Goal: Task Accomplishment & Management: Manage account settings

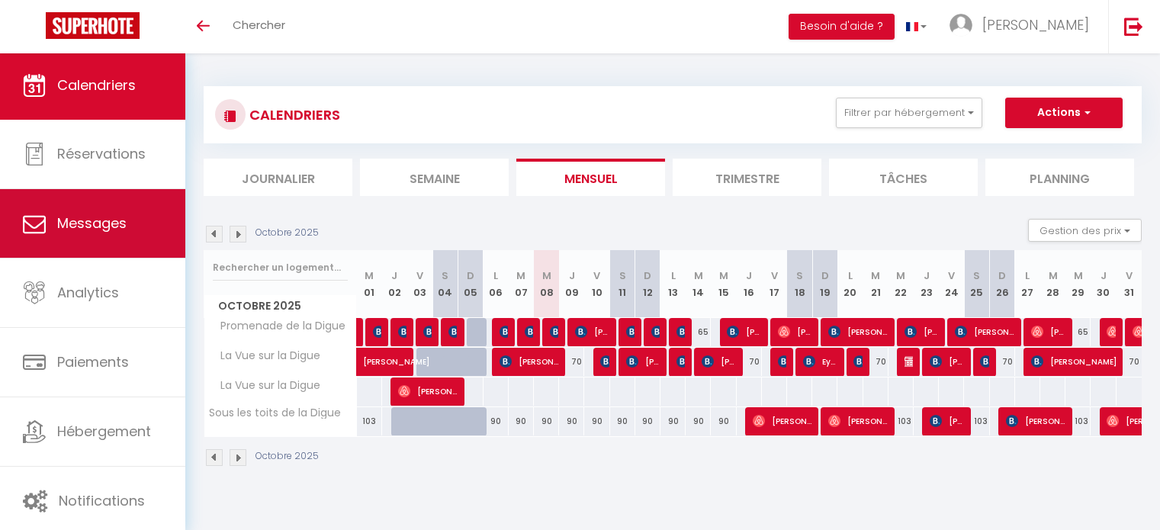
click at [78, 239] on link "Messages" at bounding box center [92, 223] width 185 height 69
select select "message"
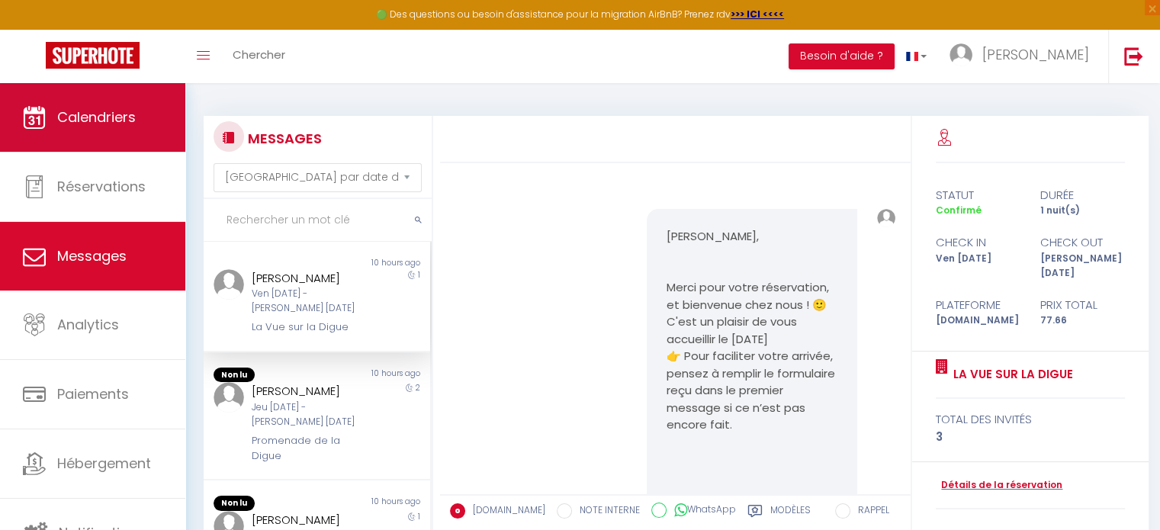
scroll to position [2631, 0]
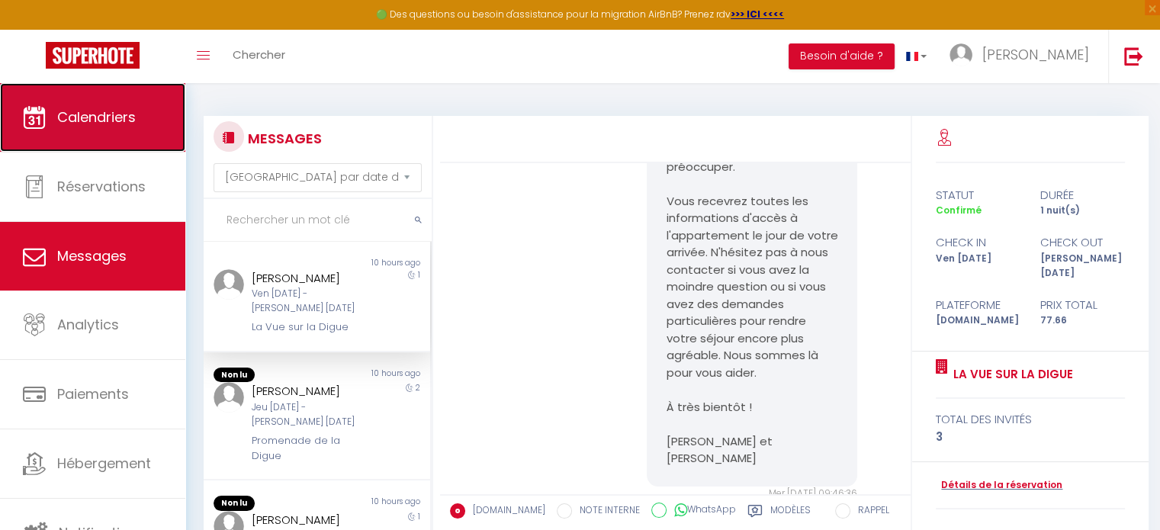
click at [80, 115] on span "Calendriers" at bounding box center [96, 117] width 79 height 19
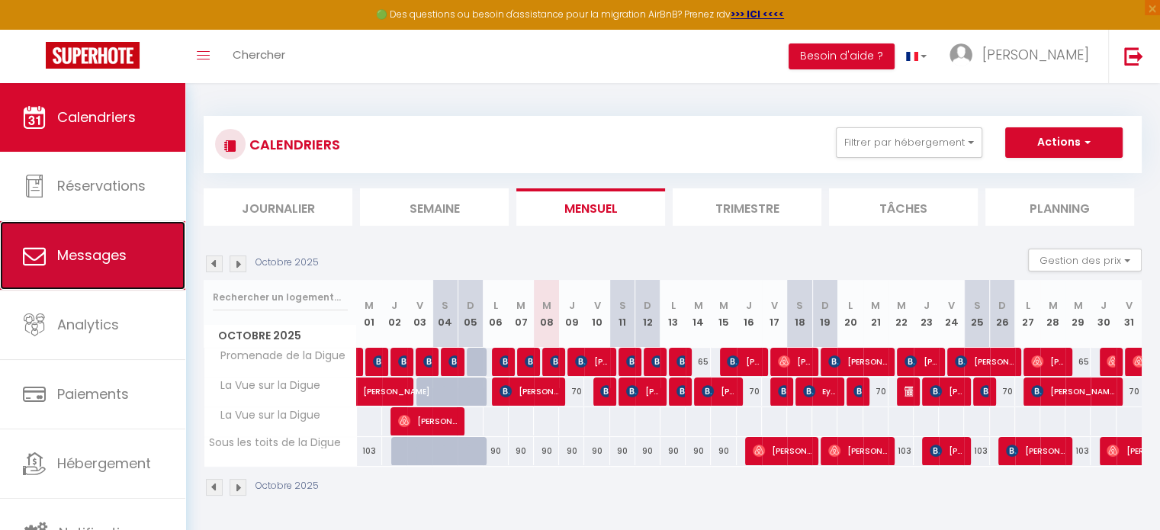
click at [108, 246] on span "Messages" at bounding box center [91, 255] width 69 height 19
select select "message"
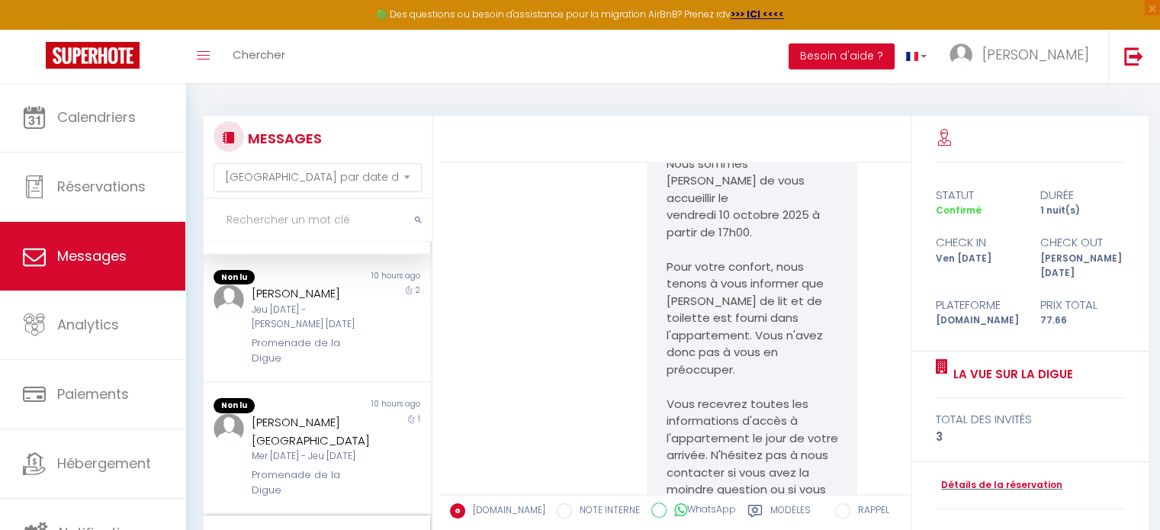
scroll to position [305, 0]
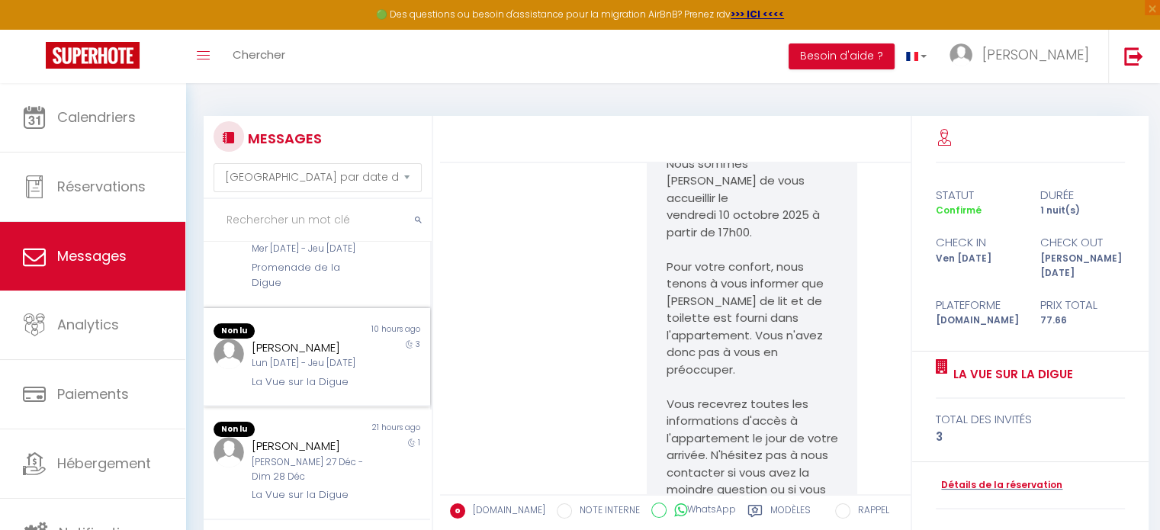
click at [321, 356] on div "Lun [DATE] - Jeu [DATE]" at bounding box center [308, 363] width 112 height 14
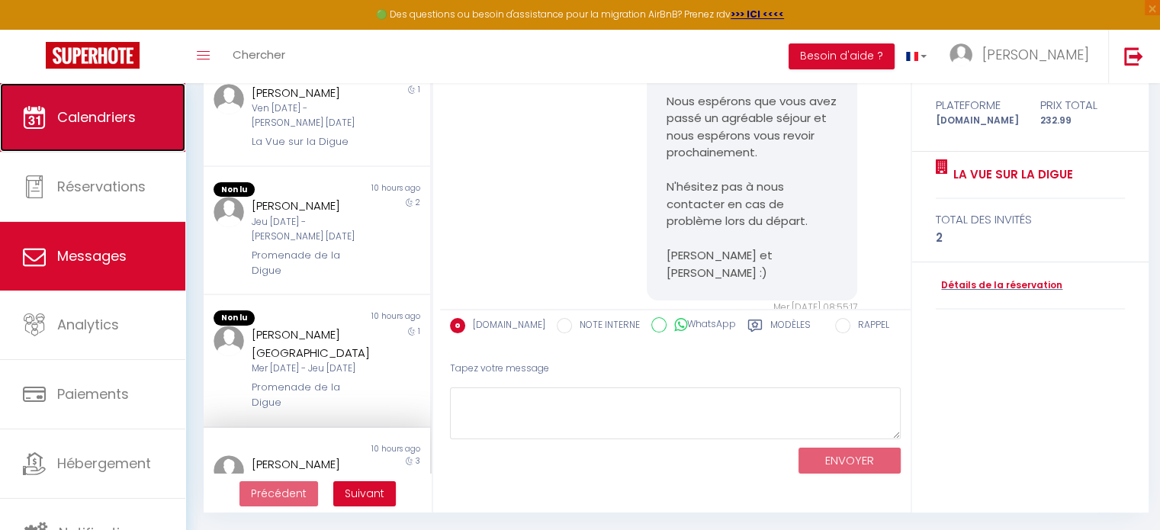
click at [70, 124] on span "Calendriers" at bounding box center [96, 117] width 79 height 19
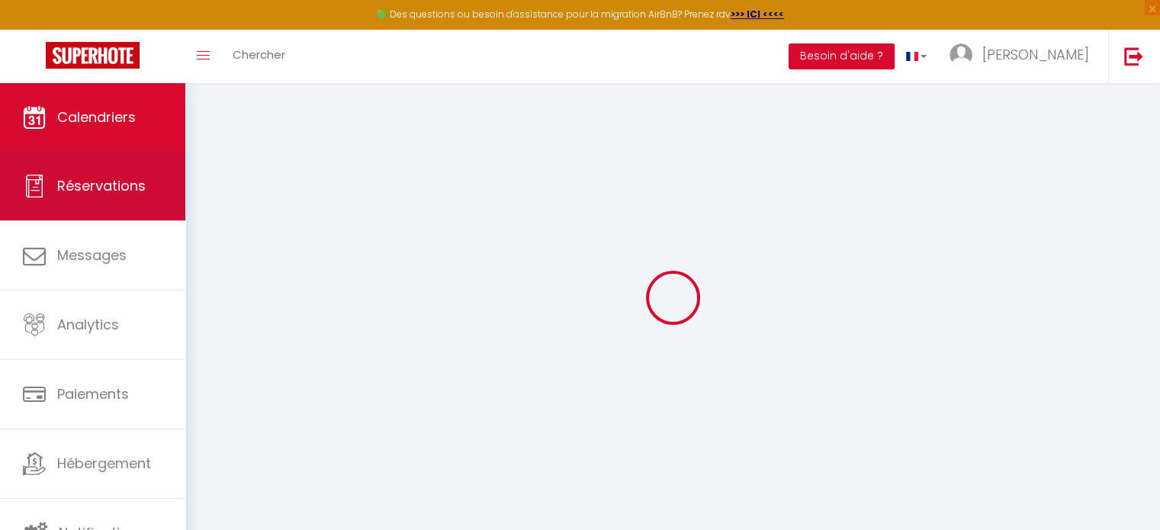
select select
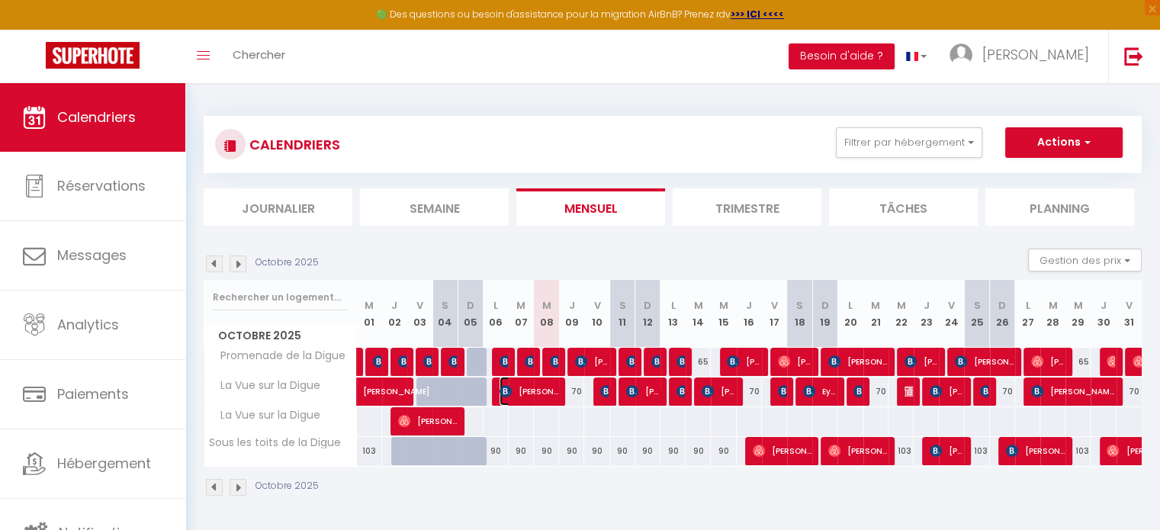
click at [525, 382] on span "[PERSON_NAME]" at bounding box center [529, 391] width 59 height 29
select select "OK"
select select "KO"
select select "0"
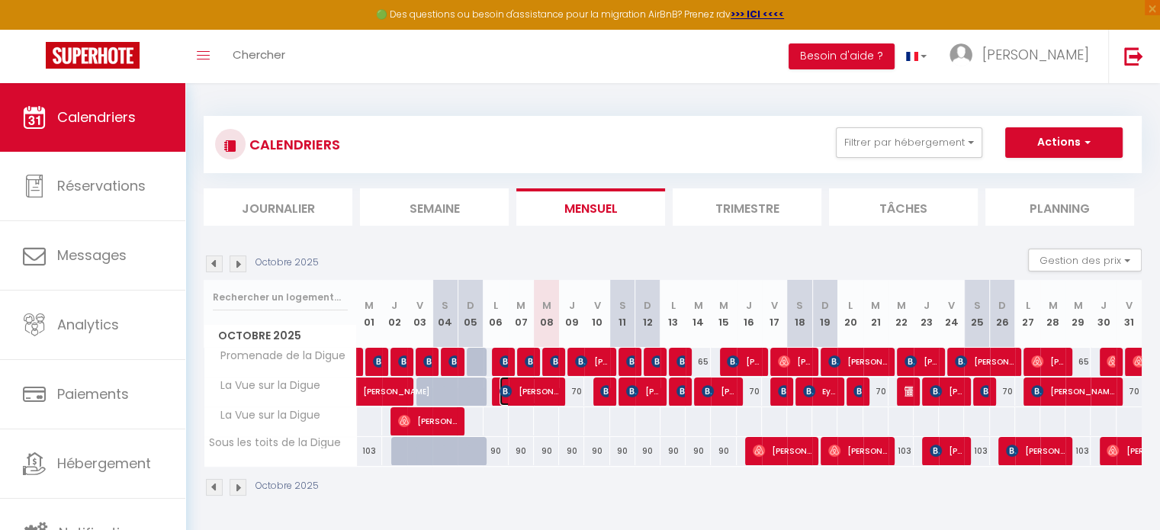
select select "1"
select select
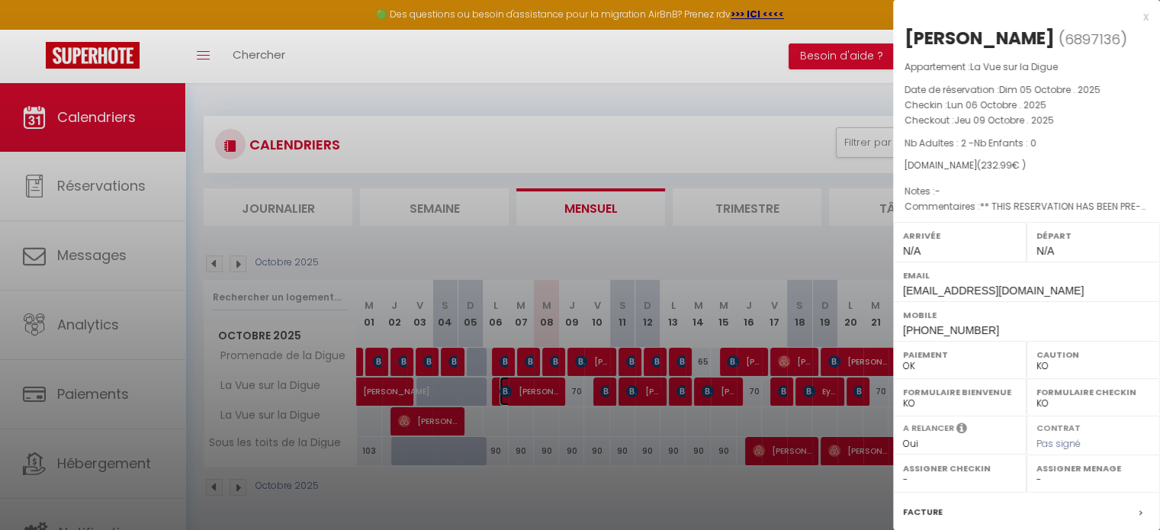
scroll to position [82, 0]
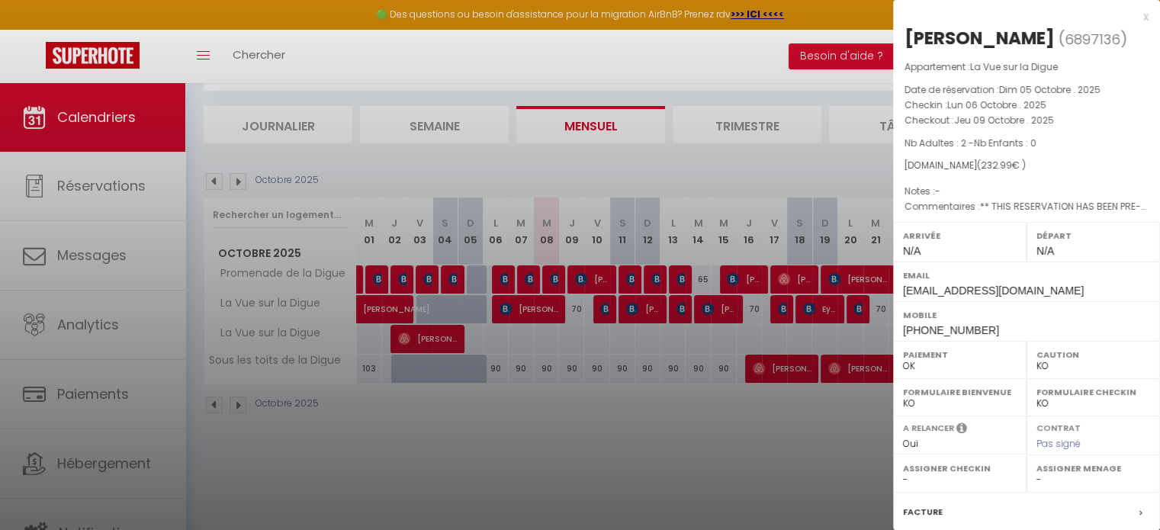
click at [961, 523] on div "Facture" at bounding box center [1026, 513] width 267 height 40
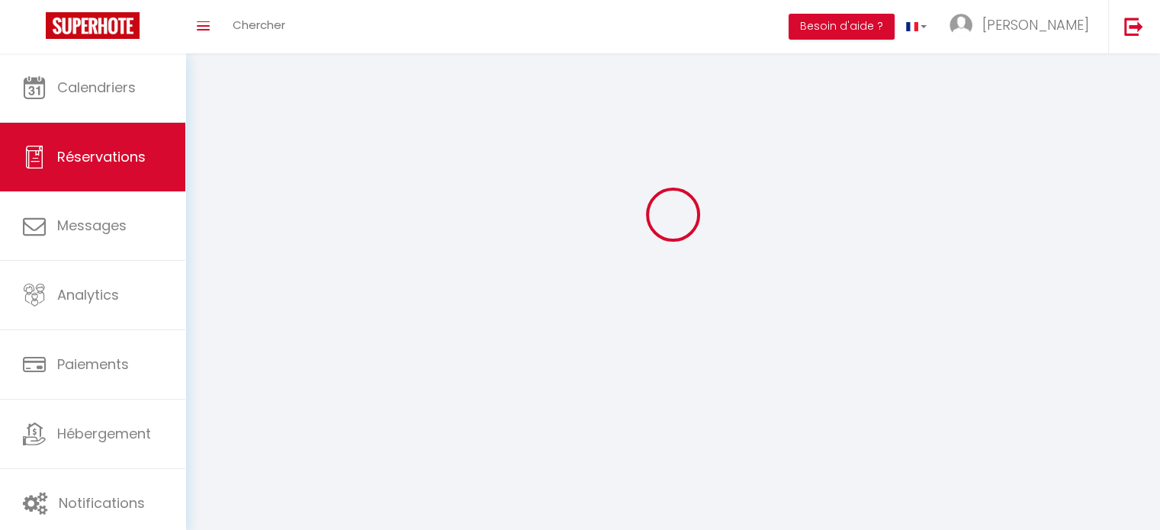
drag, startPoint x: 943, startPoint y: 501, endPoint x: 935, endPoint y: 513, distance: 14.8
click at [940, 507] on div at bounding box center [580, 265] width 1160 height 530
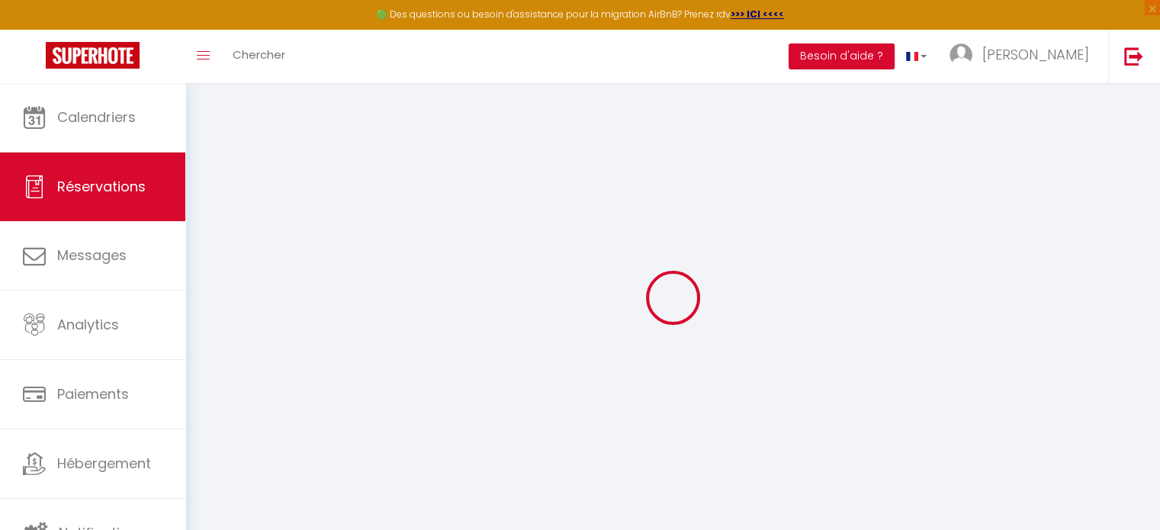
select select
checkbox input "false"
select select
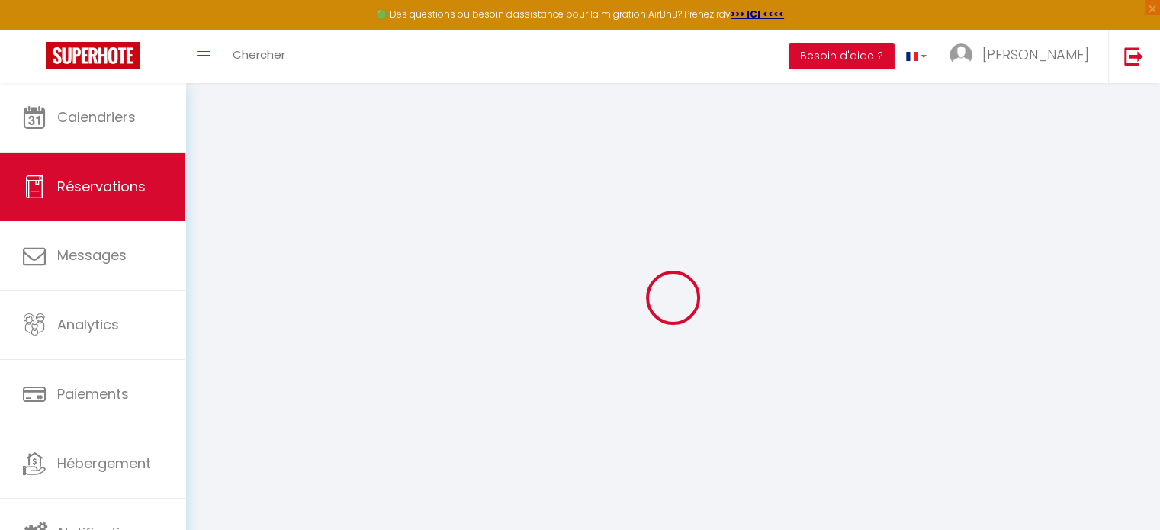
checkbox input "false"
type enfant1 "** THIS RESERVATION HAS BEEN PRE-PAID ** BOOKING NOTE : Payment charge is EUR 3…"
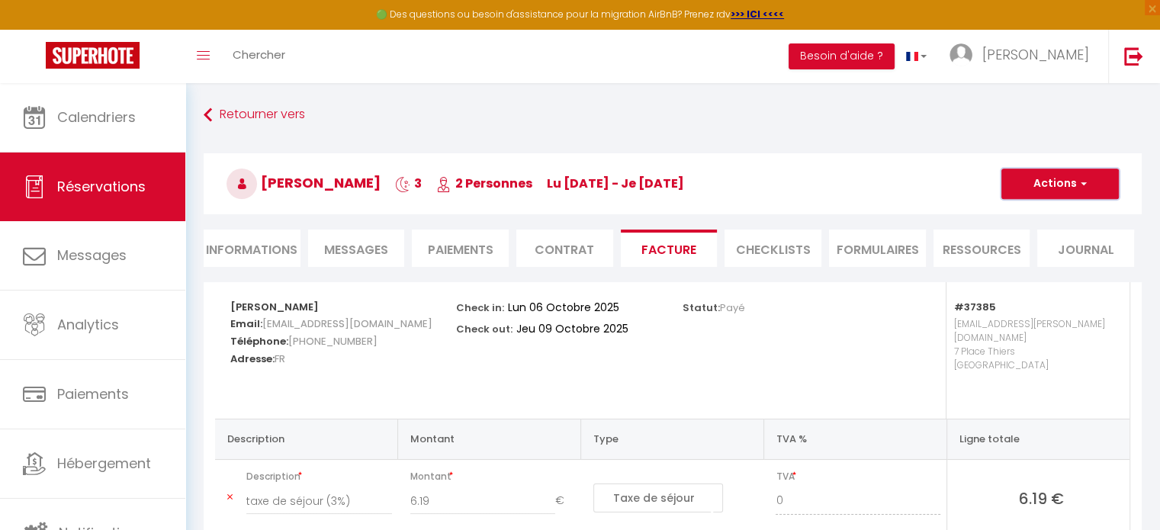
click at [1019, 173] on button "Actions" at bounding box center [1060, 184] width 117 height 31
click at [1028, 262] on link "Envoyer la facture" at bounding box center [1049, 257] width 128 height 20
type input "[EMAIL_ADDRESS][DOMAIN_NAME]"
select select "fr"
type input "Votre facture 6897136 - La Vue sur la Digue"
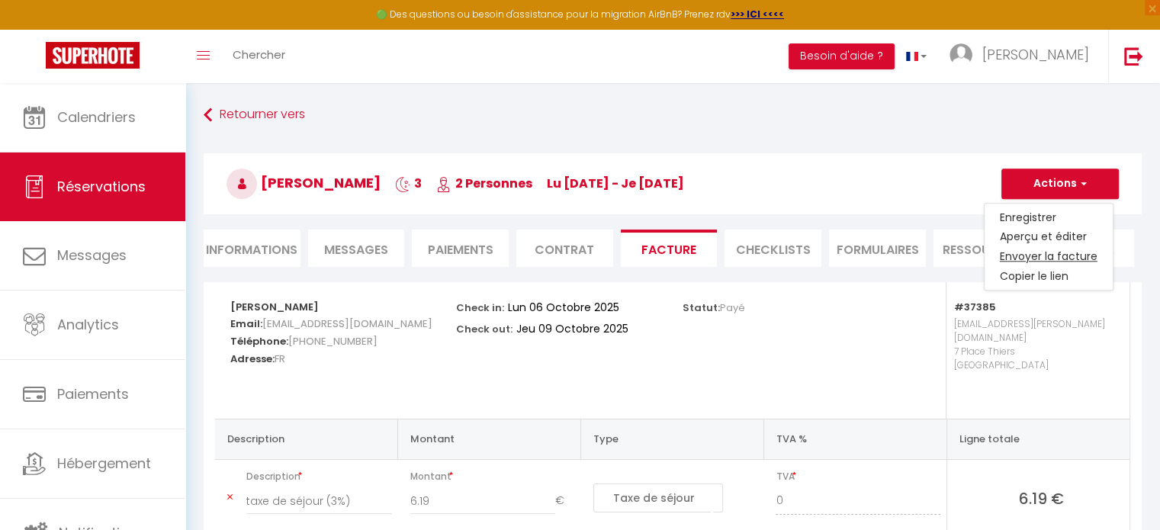
type textarea "Bonjour, Voici le lien pour télécharger votre facture : [URL][DOMAIN_NAME] Déta…"
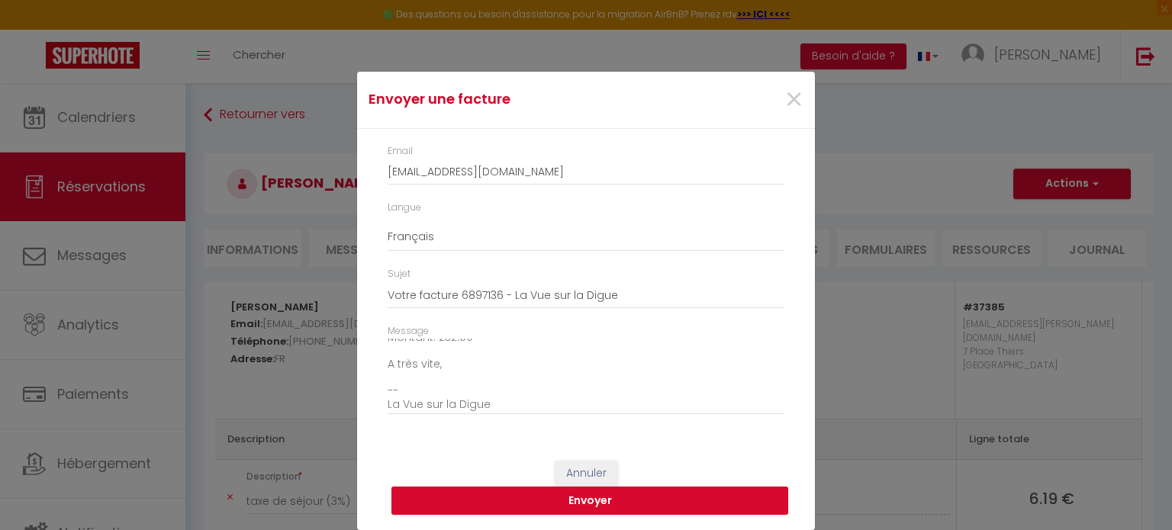
scroll to position [173, 0]
click at [656, 493] on button "Envoyer" at bounding box center [589, 501] width 397 height 29
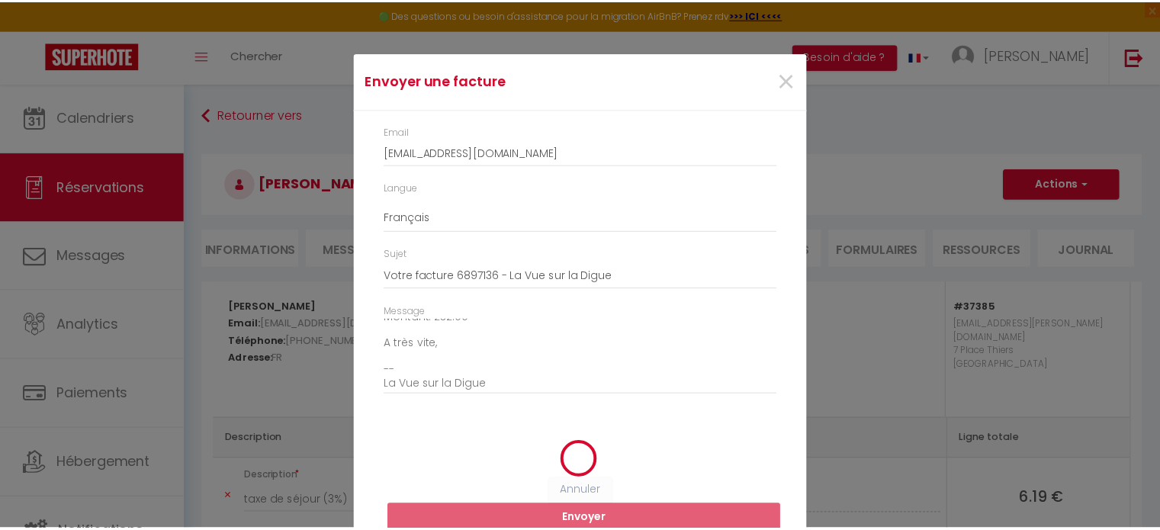
scroll to position [0, 0]
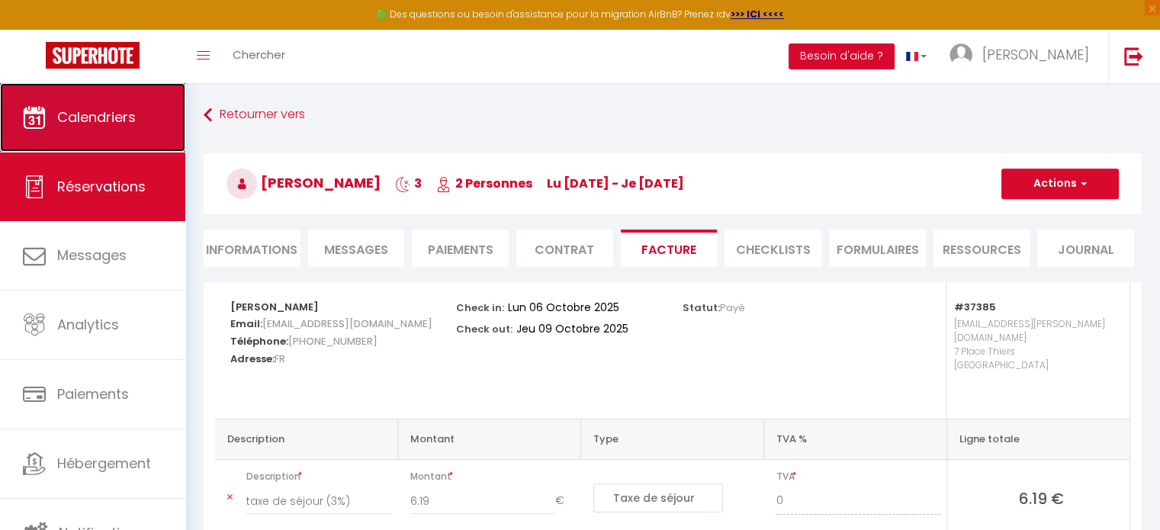
click at [122, 115] on span "Calendriers" at bounding box center [96, 117] width 79 height 19
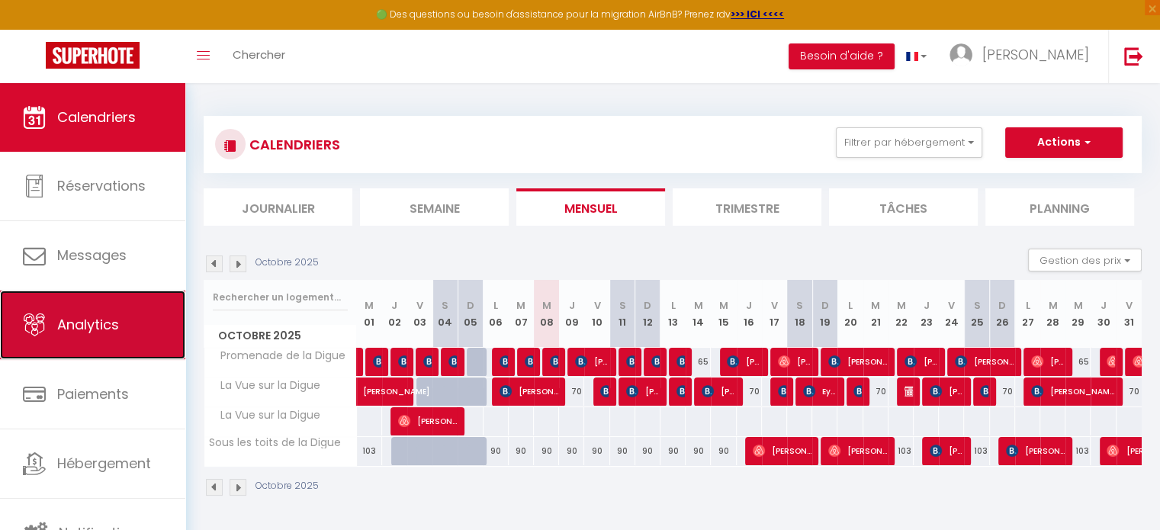
click at [107, 329] on span "Analytics" at bounding box center [88, 324] width 62 height 19
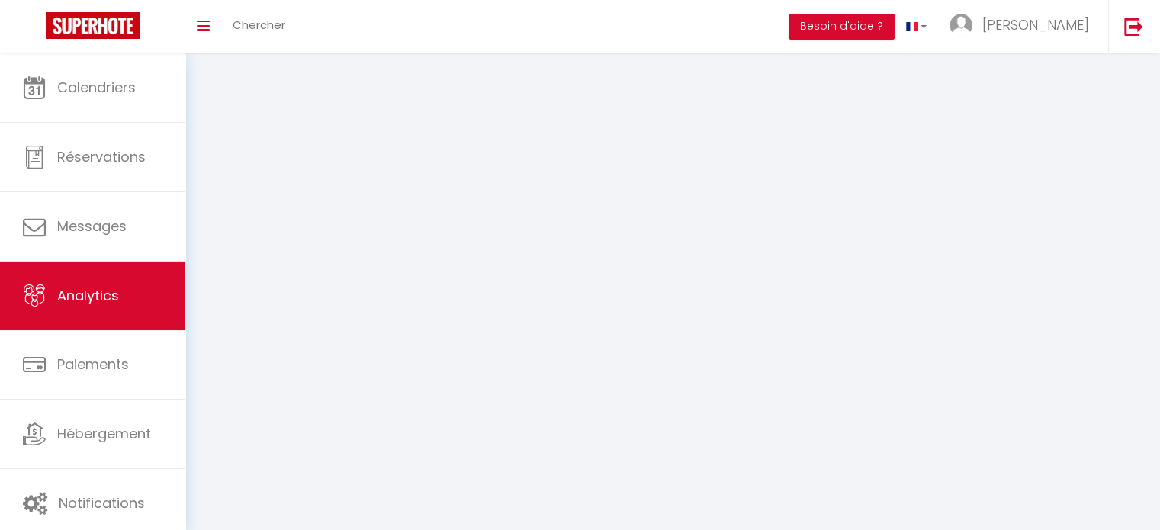
select select "2025"
select select "10"
